Goal: Find specific page/section: Find specific page/section

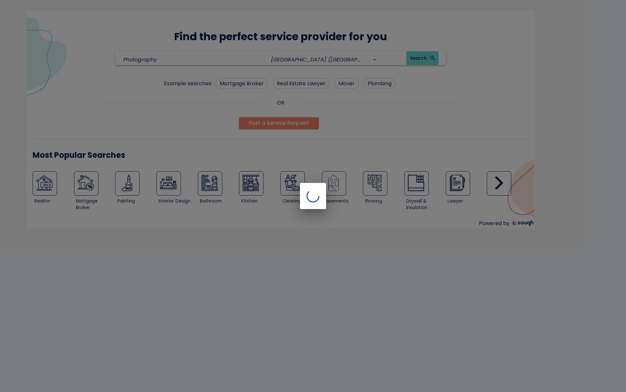
type input "Photography"
type input "[GEOGRAPHIC_DATA] ([GEOGRAPHIC_DATA])"
